Goal: Communication & Community: Participate in discussion

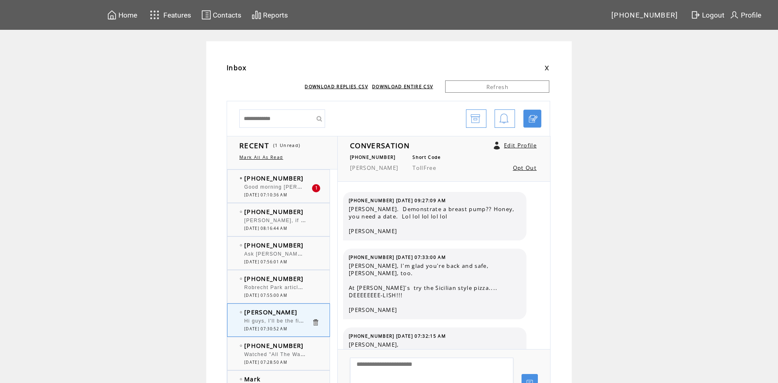
scroll to position [1253, 0]
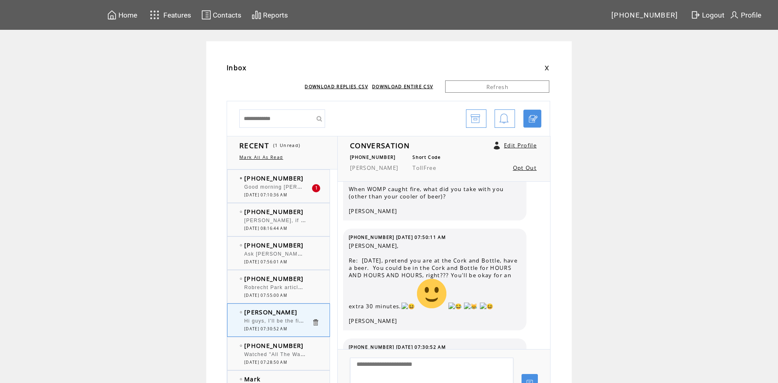
click at [293, 192] on div "Good morning [PERSON_NAME] and Big [PERSON_NAME]. [PERSON_NAME], did you get "C…" at bounding box center [277, 188] width 67 height 8
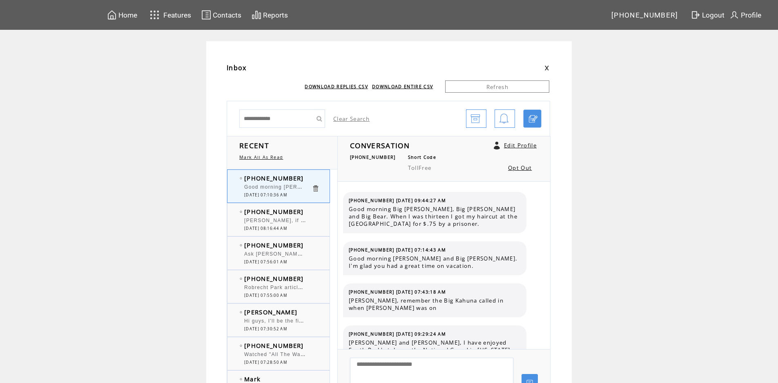
scroll to position [4910, 0]
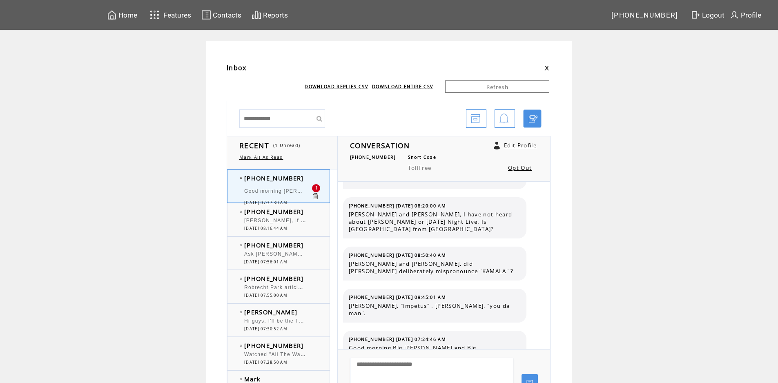
click at [289, 187] on td "Good morning Howard and Bob. There is a huge crack down on the Media at the Pen…" at bounding box center [277, 192] width 67 height 16
click at [277, 221] on span "[PERSON_NAME], if [DATE] night football started in [DATE] then it's been [DATE]…" at bounding box center [364, 220] width 241 height 8
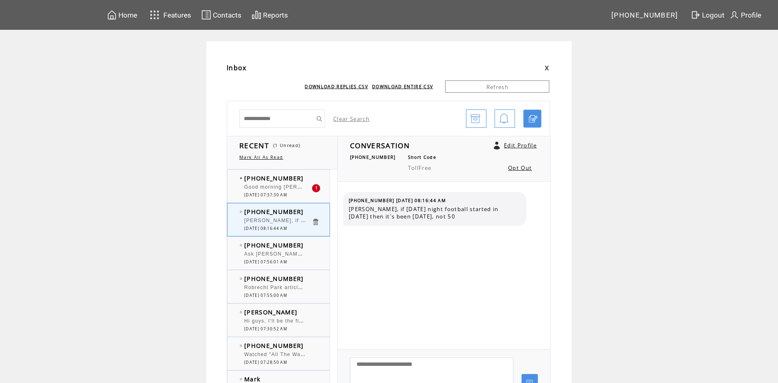
click at [278, 189] on span "Good morning [PERSON_NAME] and [PERSON_NAME]. There is a huge crack down on the…" at bounding box center [416, 186] width 344 height 8
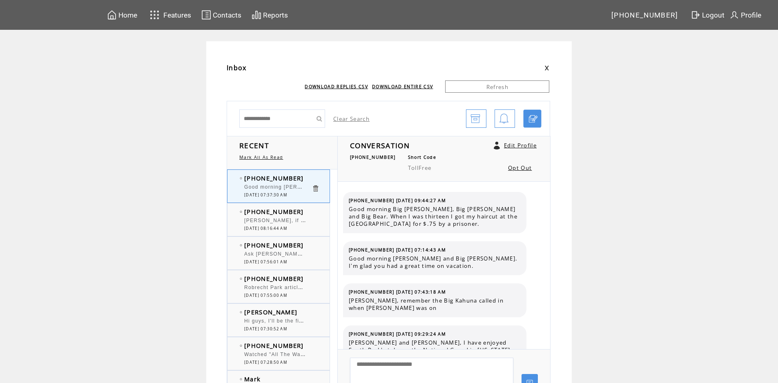
scroll to position [4952, 0]
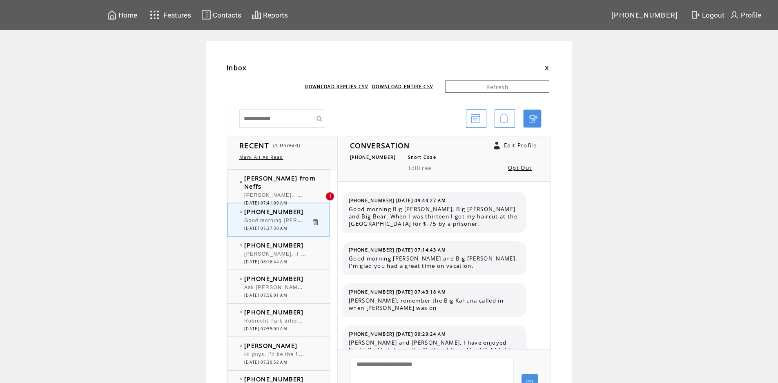
scroll to position [4952, 0]
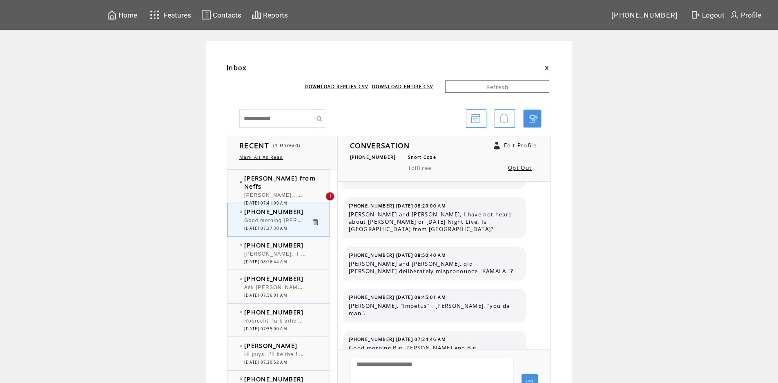
click at [278, 190] on span "[PERSON_NAME]...Dirty [PERSON_NAME]..Easy for me. An actor we both have watched…" at bounding box center [431, 194] width 374 height 8
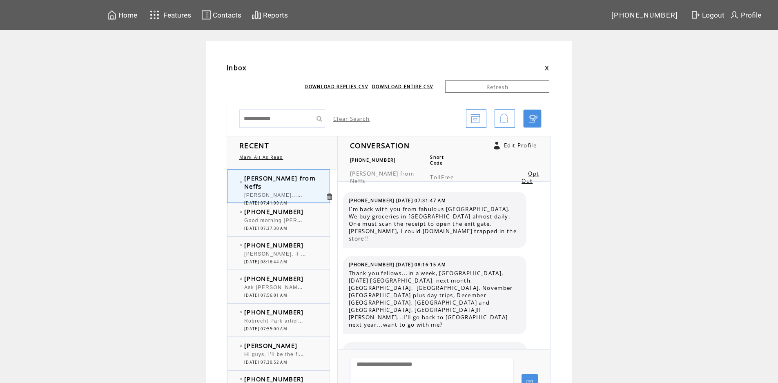
scroll to position [219, 0]
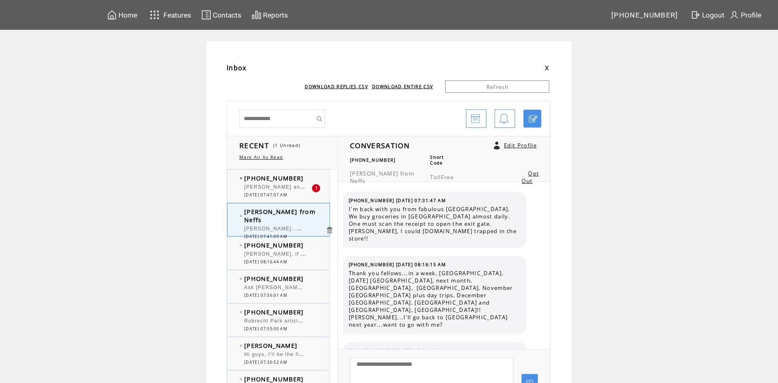
scroll to position [219, 0]
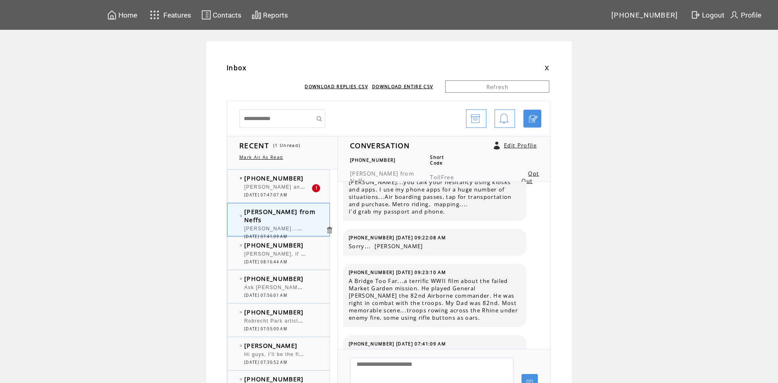
click at [297, 189] on span "[PERSON_NAME] and [PERSON_NAME]. CSI with [PERSON_NAME] and [PERSON_NAME]." at bounding box center [367, 186] width 247 height 8
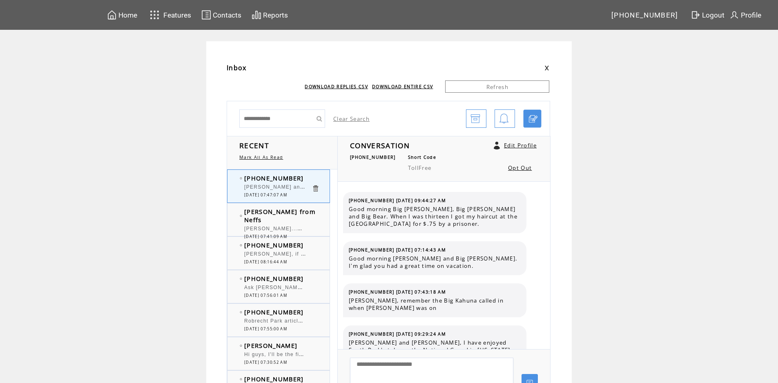
scroll to position [4994, 0]
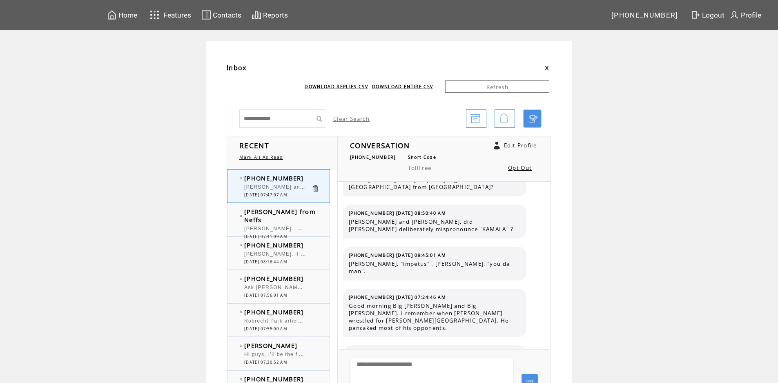
click at [294, 215] on span "[PERSON_NAME] from Neffs" at bounding box center [279, 215] width 71 height 16
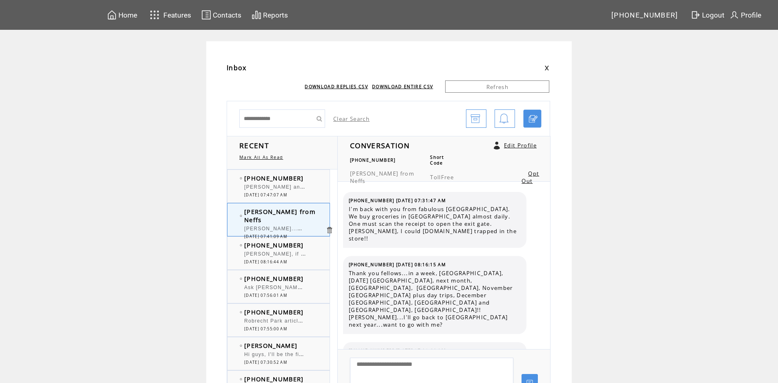
scroll to position [219, 0]
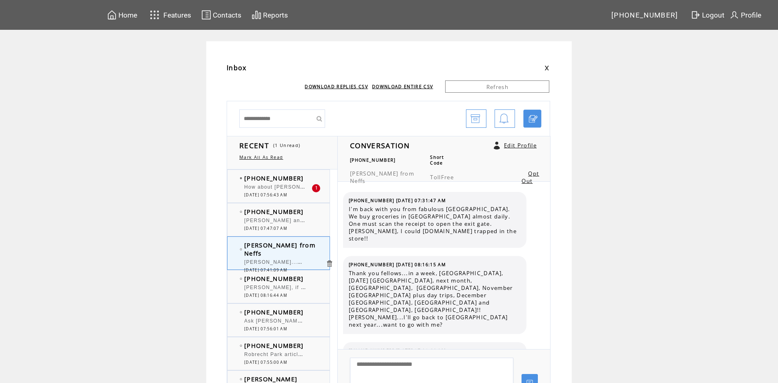
scroll to position [219, 0]
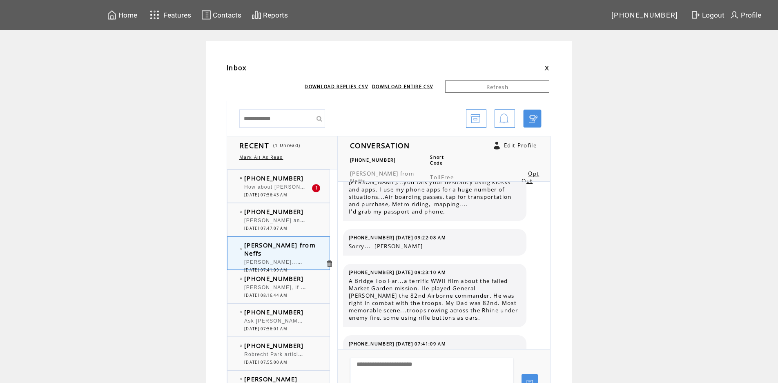
click at [278, 217] on div at bounding box center [277, 217] width 67 height 2
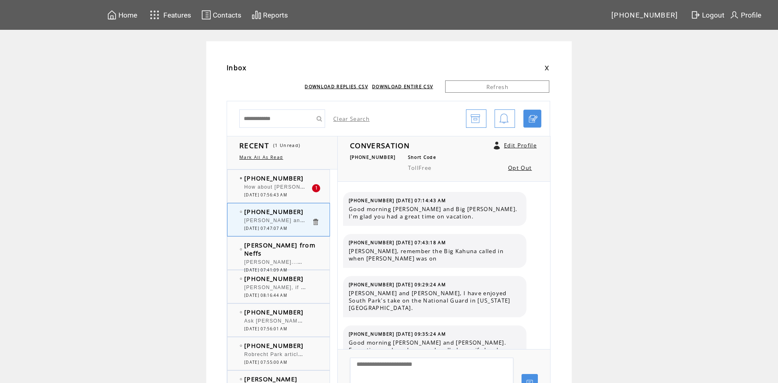
scroll to position [4945, 0]
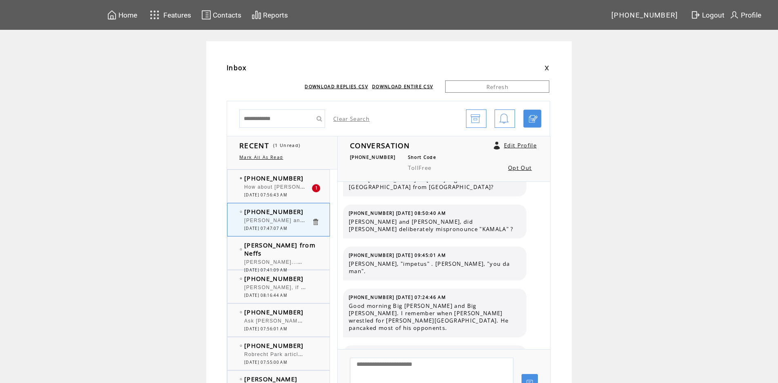
click at [286, 191] on div "How about [PERSON_NAME] bringing that back or are we done with [PERSON_NAME] an…" at bounding box center [277, 188] width 67 height 8
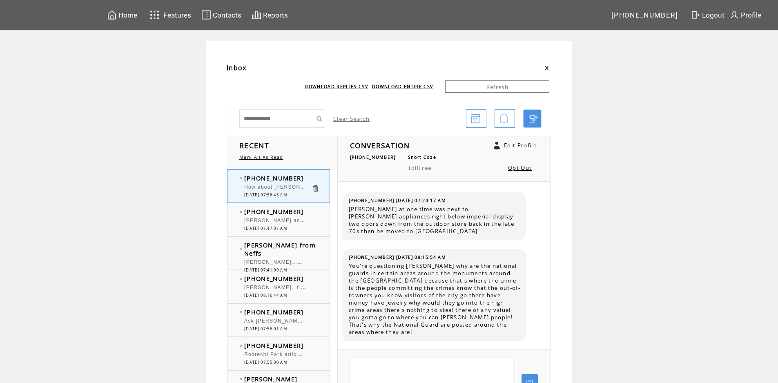
scroll to position [1094, 0]
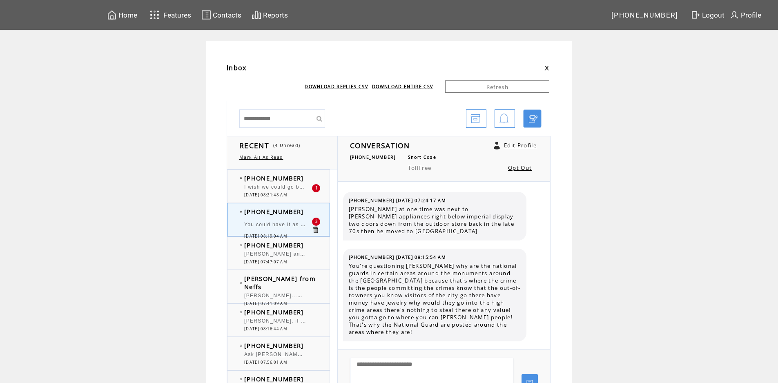
scroll to position [1227, 0]
